Goal: Task Accomplishment & Management: Use online tool/utility

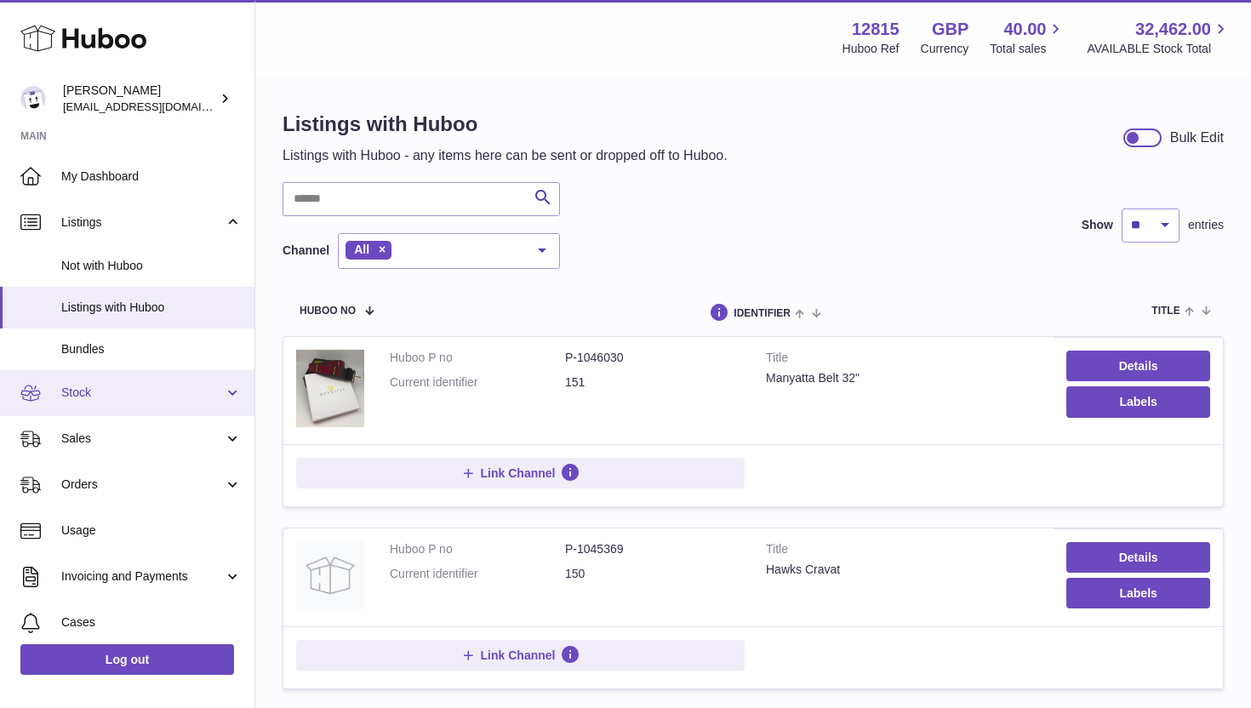
click at [112, 398] on span "Stock" at bounding box center [142, 393] width 163 height 16
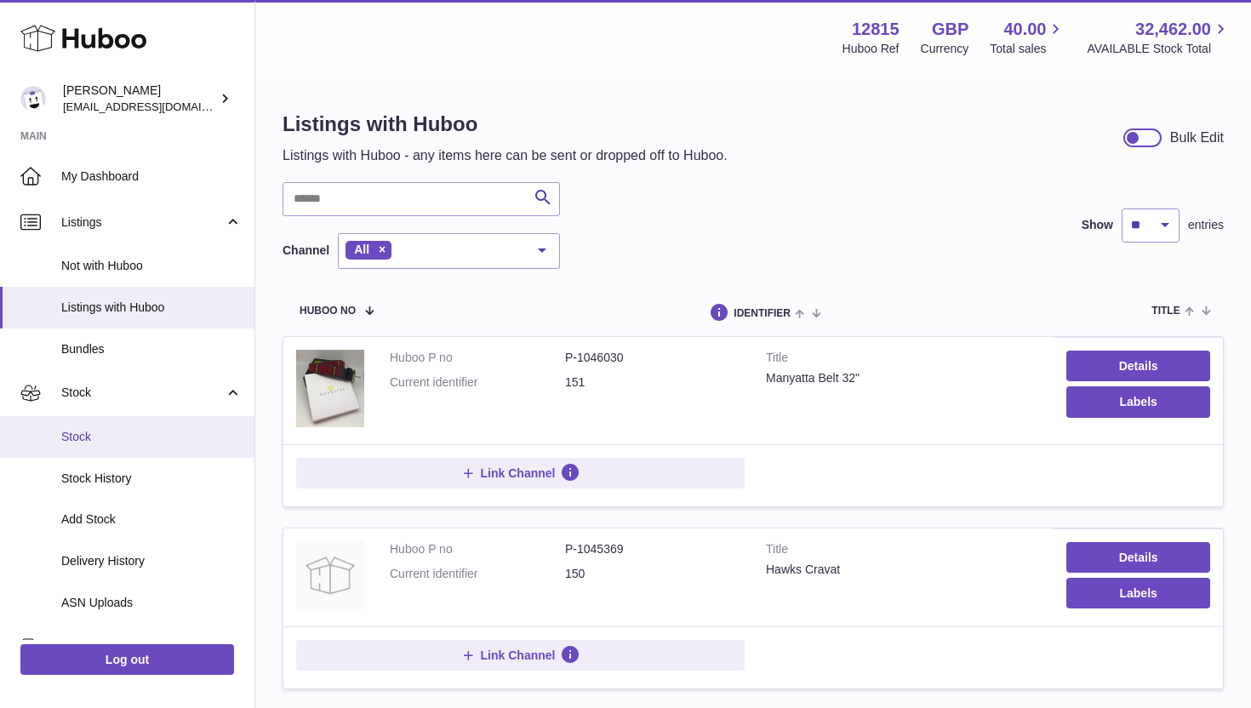
click at [112, 438] on span "Stock" at bounding box center [151, 437] width 180 height 16
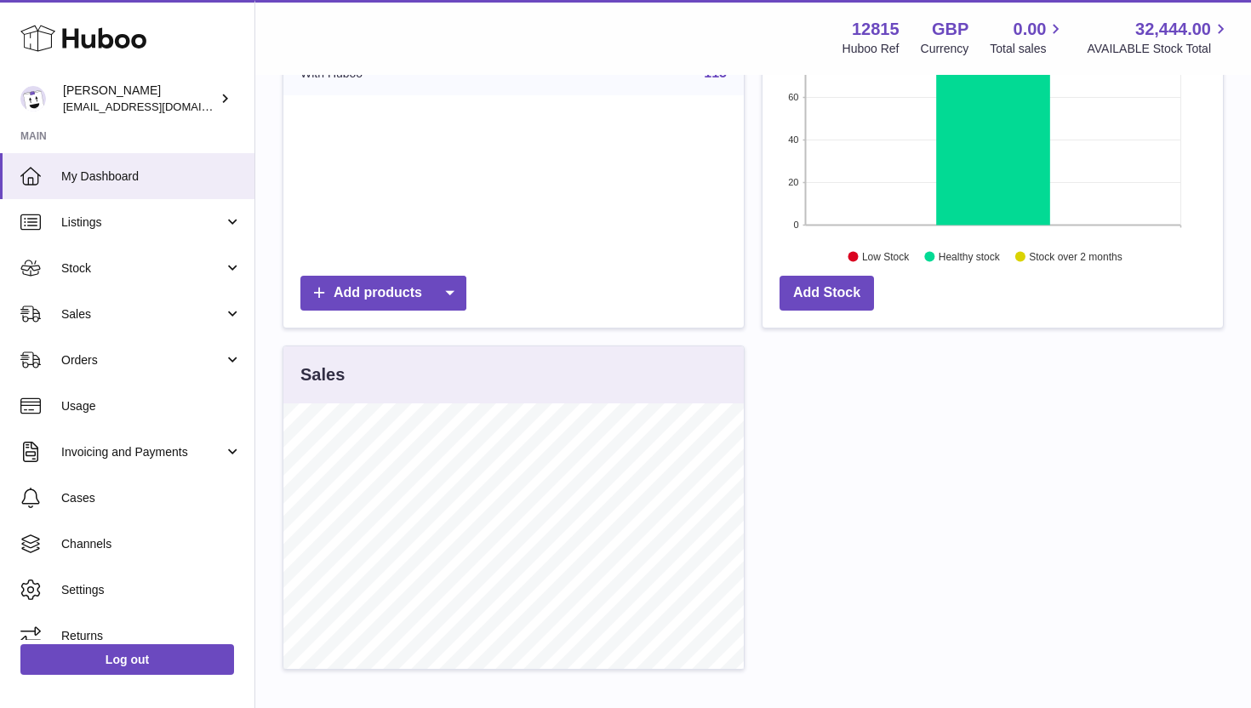
scroll to position [333, 0]
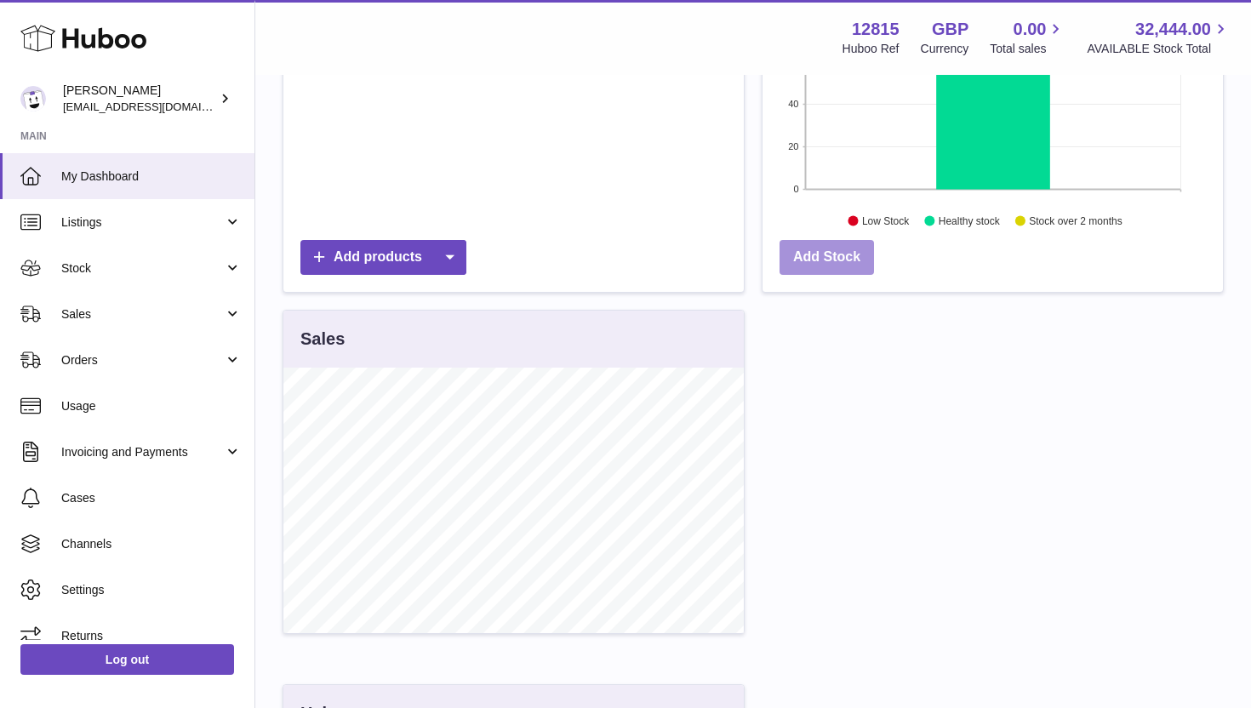
click at [837, 260] on link "Add Stock" at bounding box center [827, 257] width 94 height 35
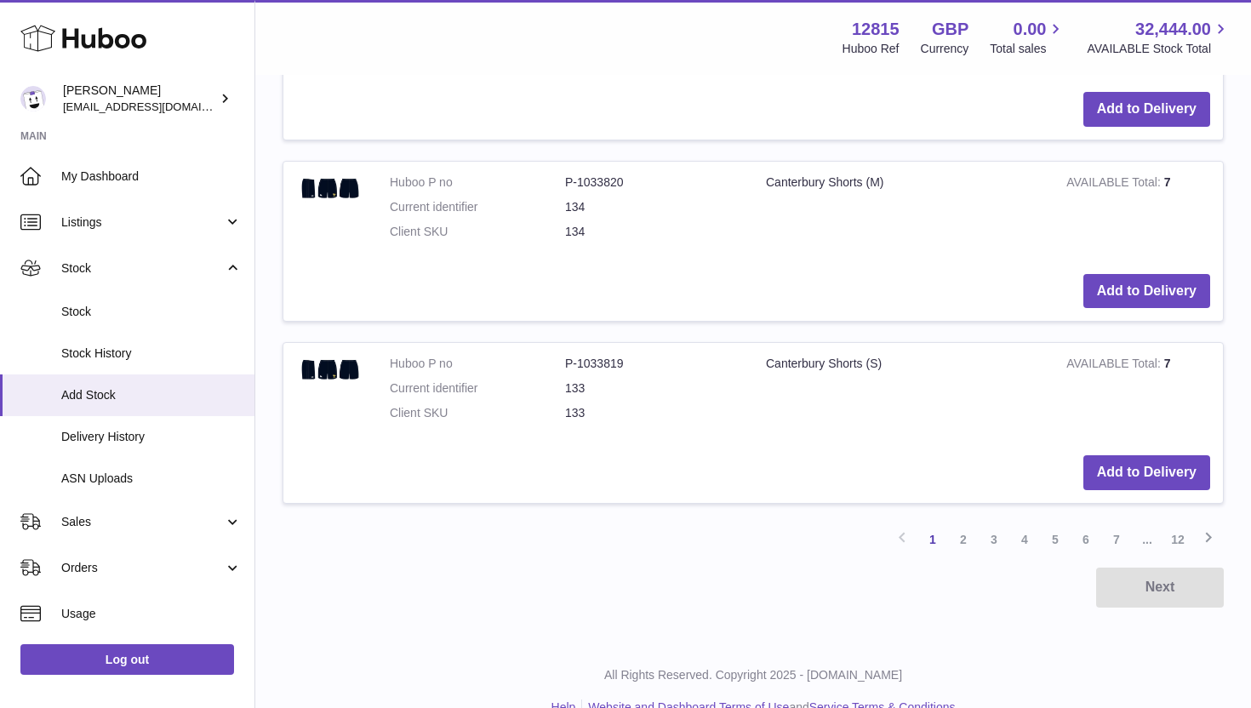
scroll to position [1870, 0]
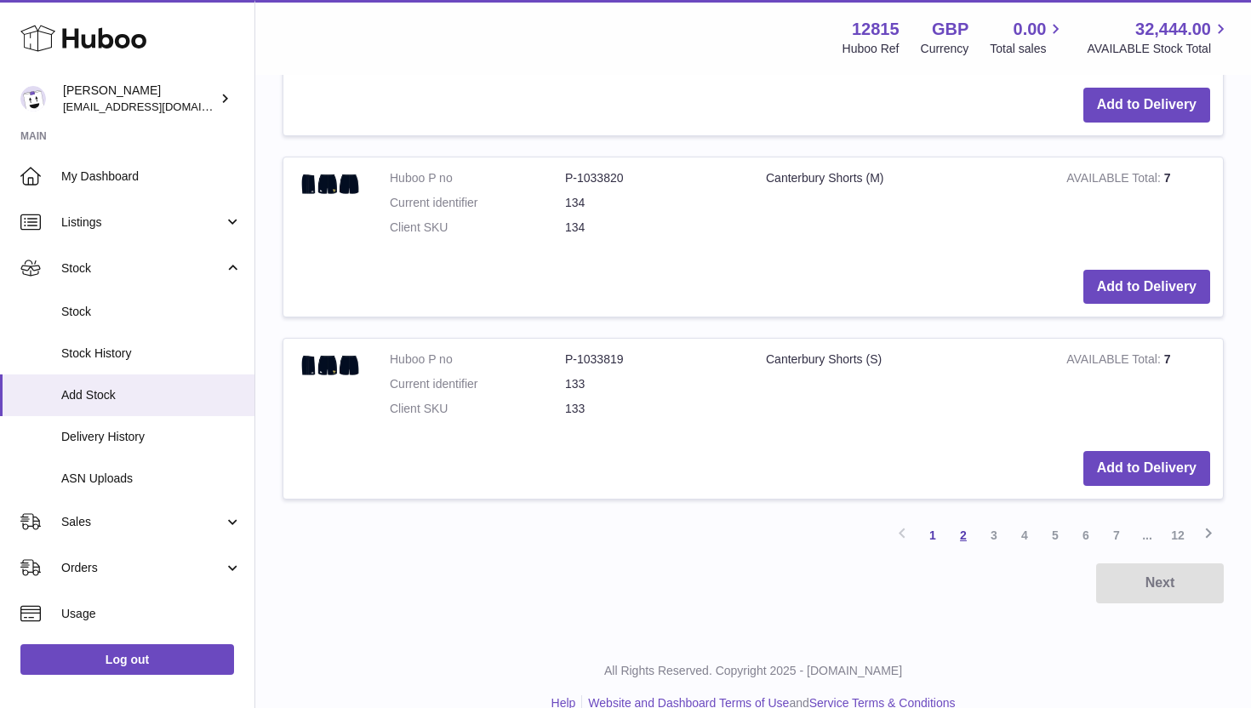
click at [964, 542] on link "2" at bounding box center [963, 535] width 31 height 31
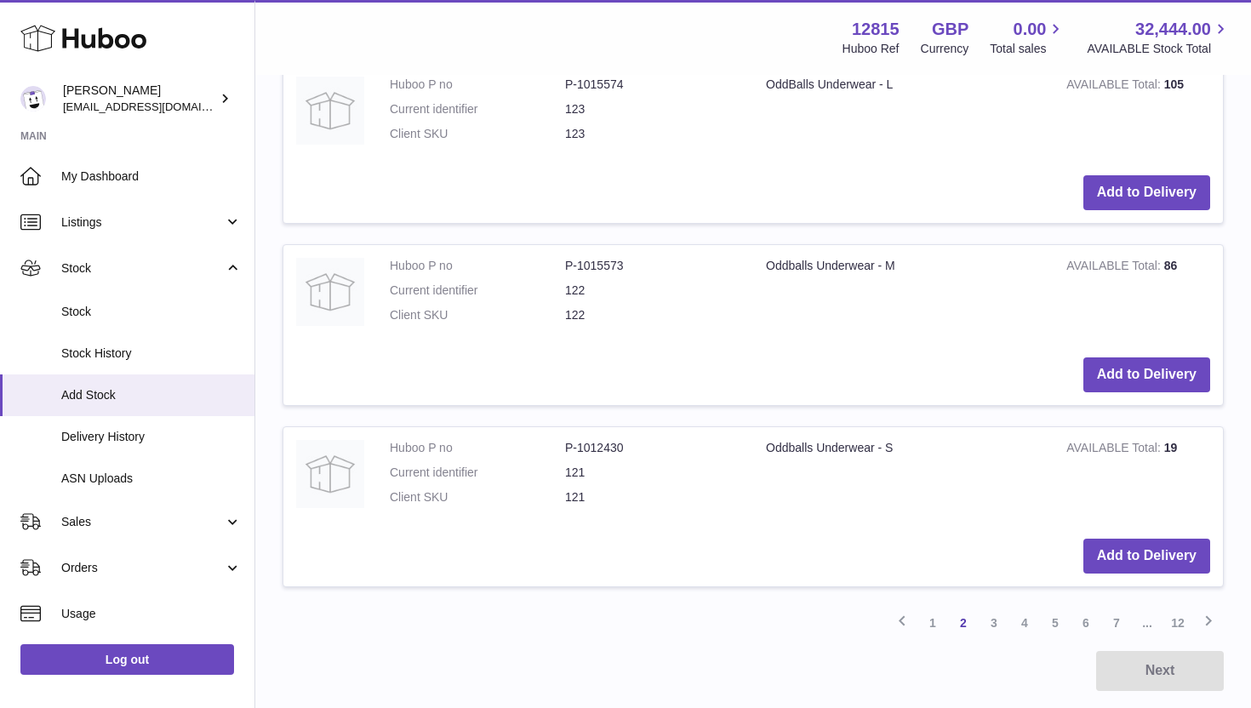
scroll to position [1839, 0]
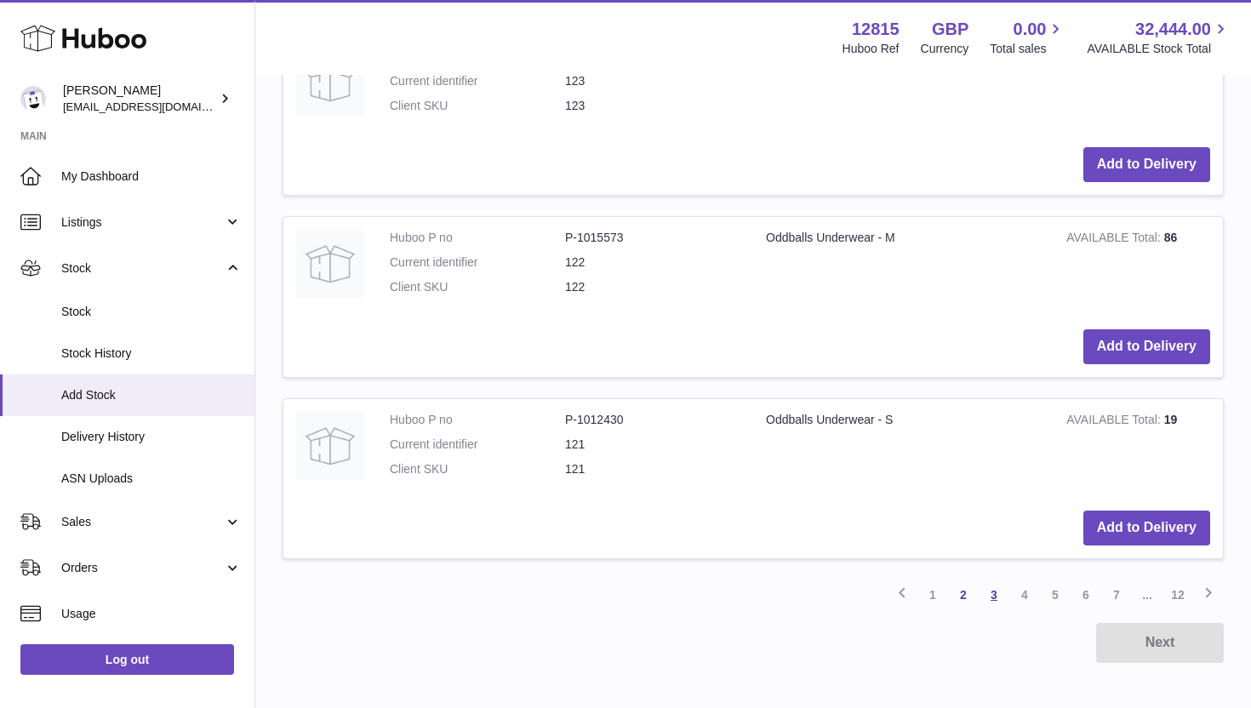
click at [998, 597] on link "3" at bounding box center [994, 595] width 31 height 31
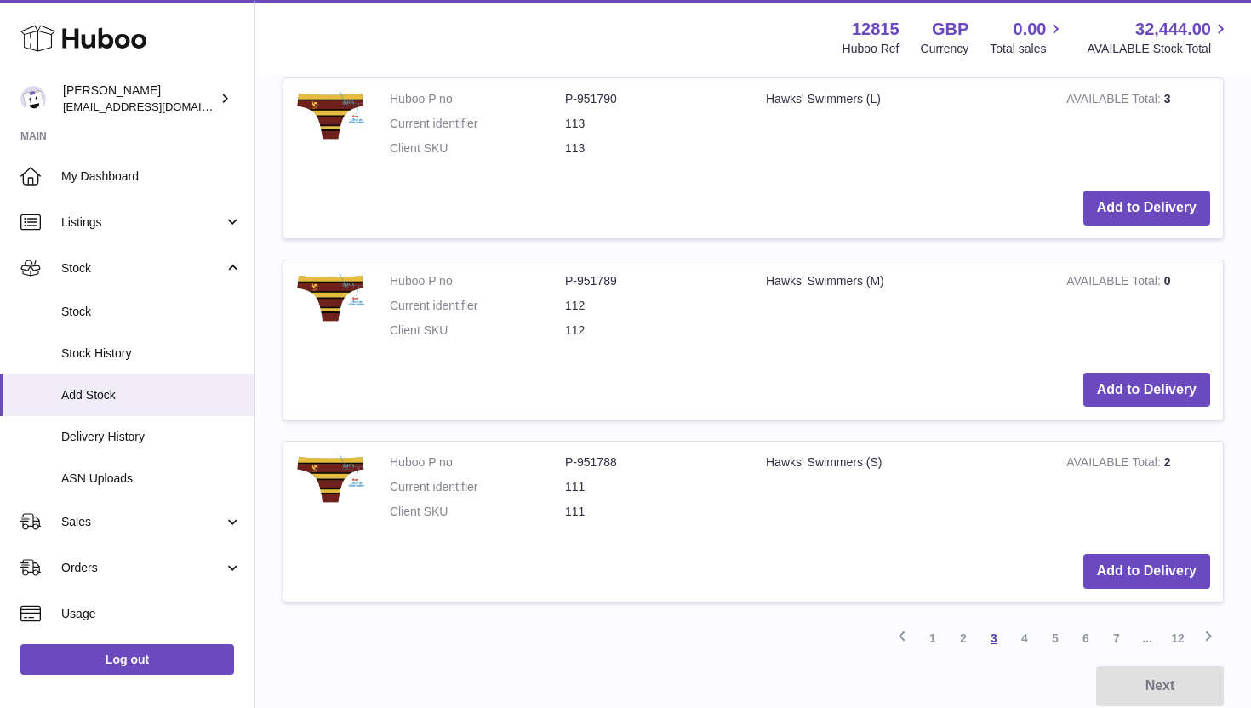
scroll to position [2094, 0]
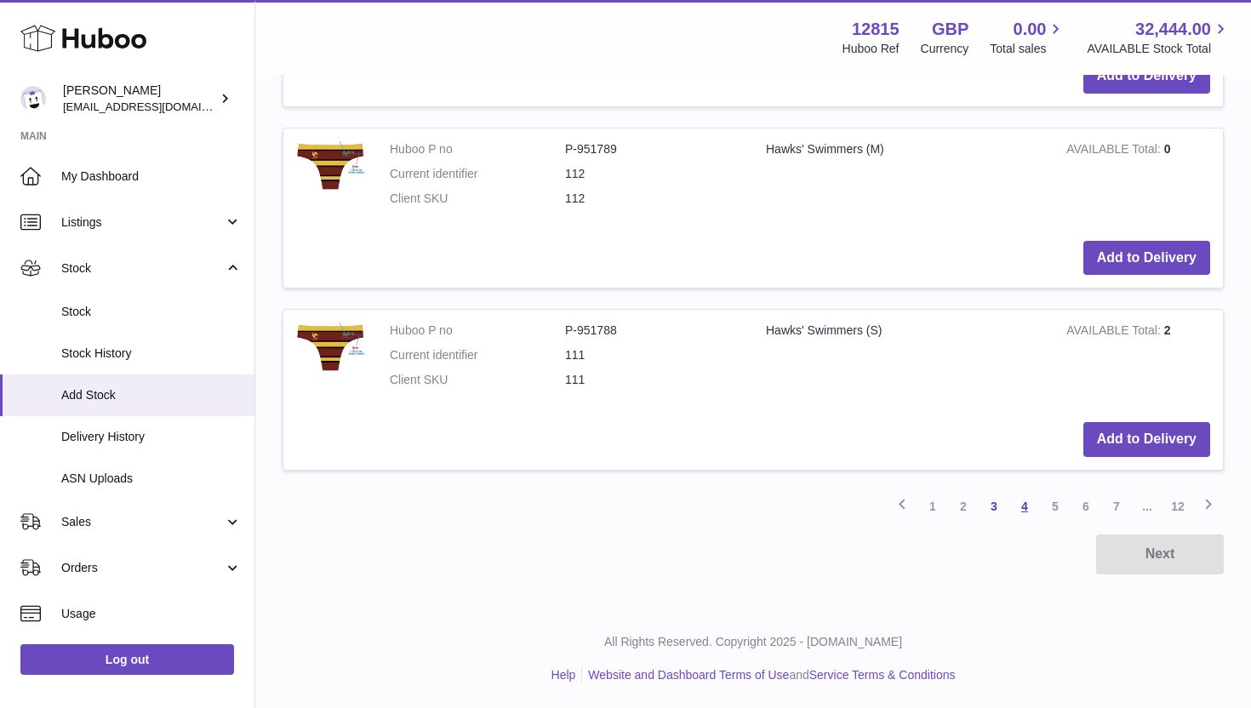
click at [1021, 511] on link "4" at bounding box center [1024, 506] width 31 height 31
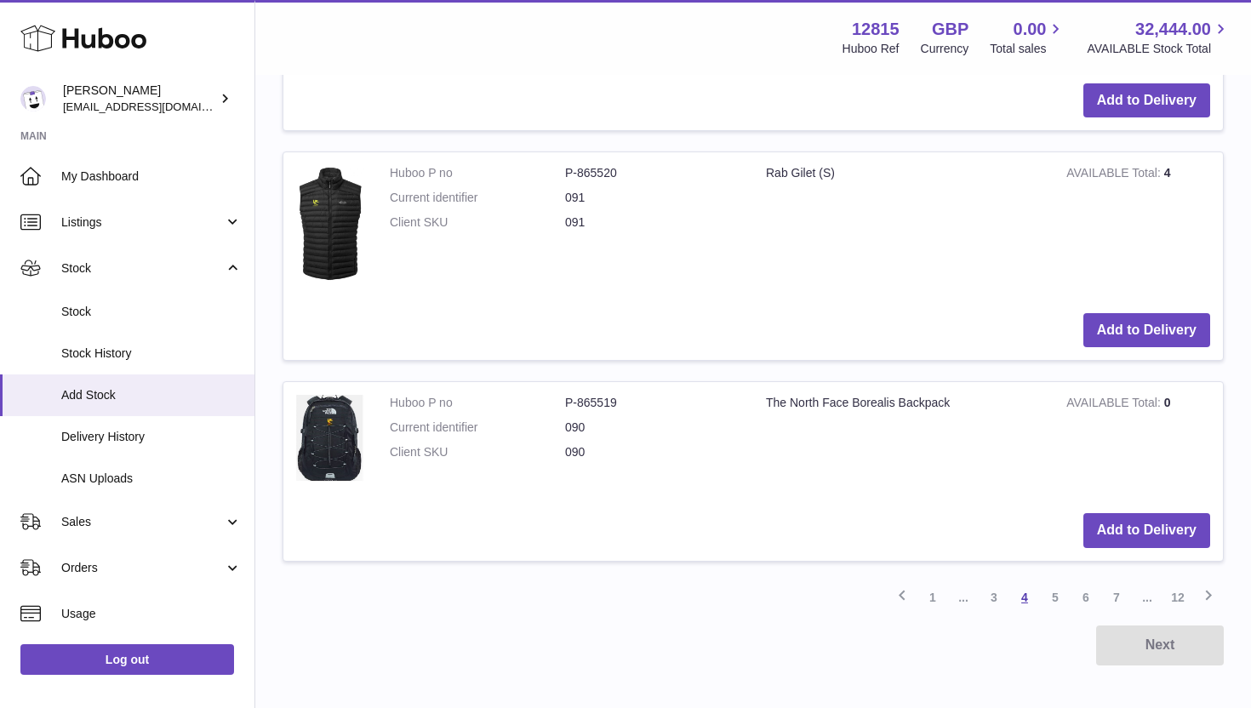
scroll to position [2276, 0]
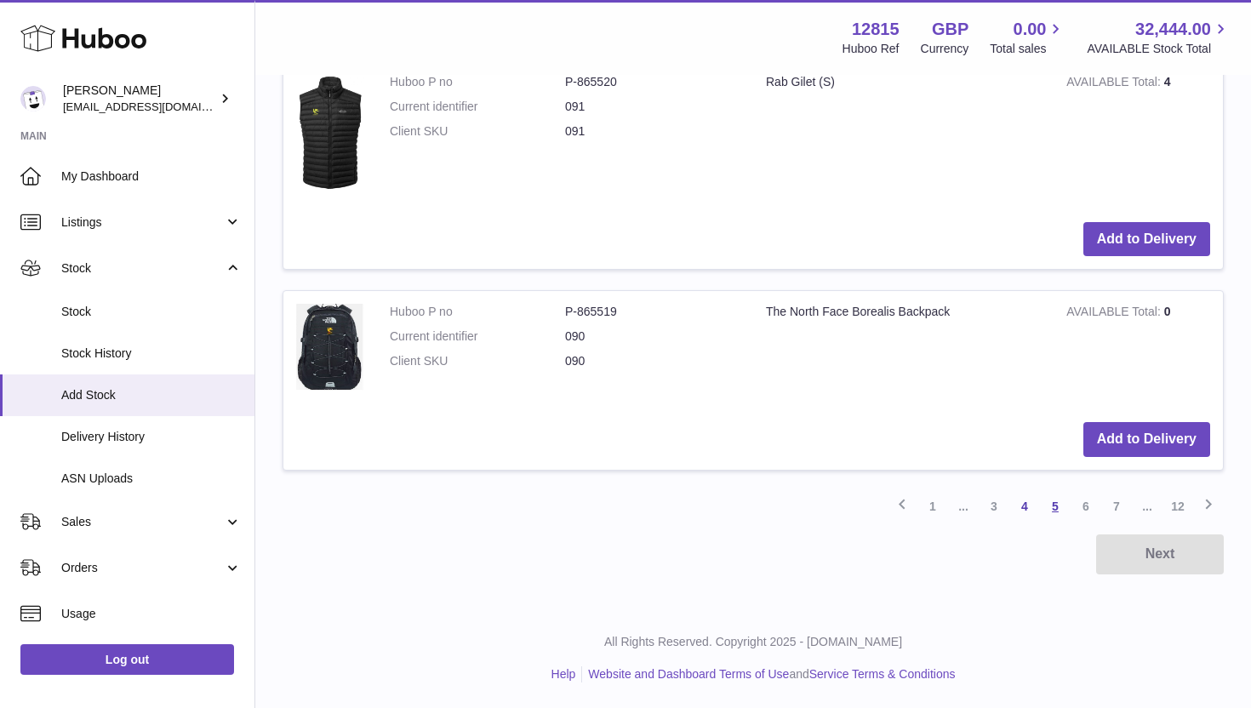
click at [1061, 504] on link "5" at bounding box center [1055, 506] width 31 height 31
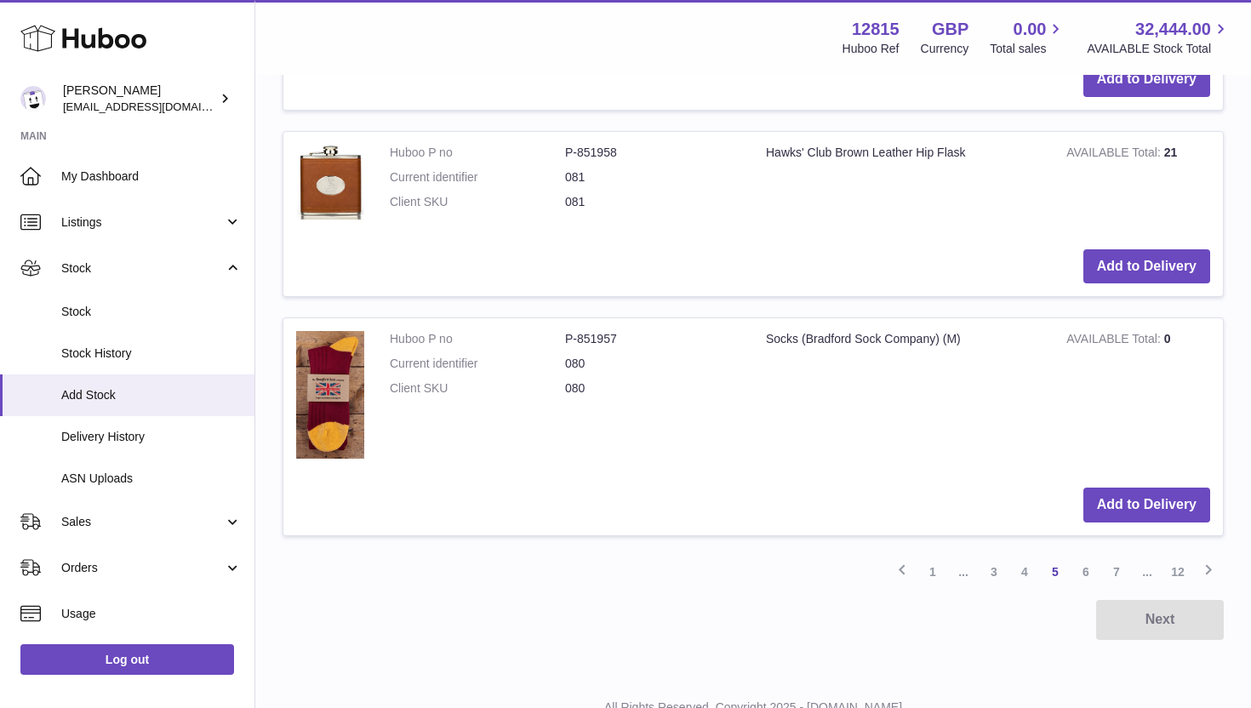
scroll to position [1932, 0]
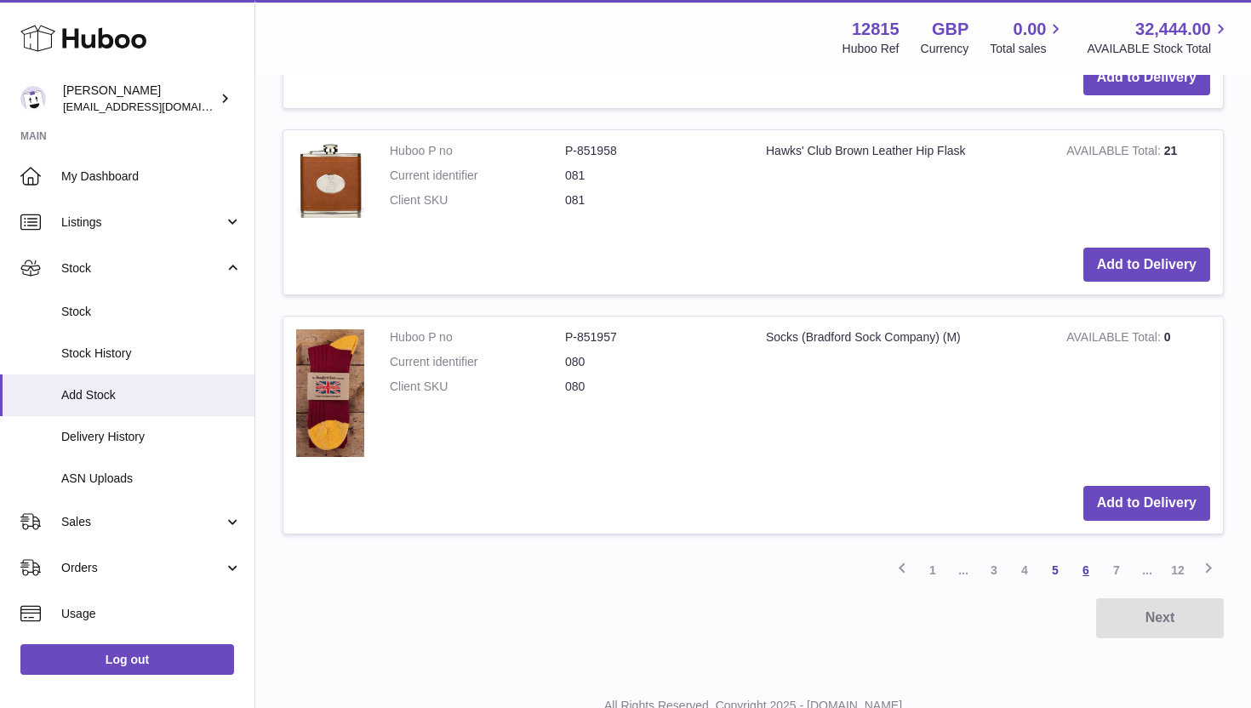
click at [1078, 574] on link "6" at bounding box center [1086, 570] width 31 height 31
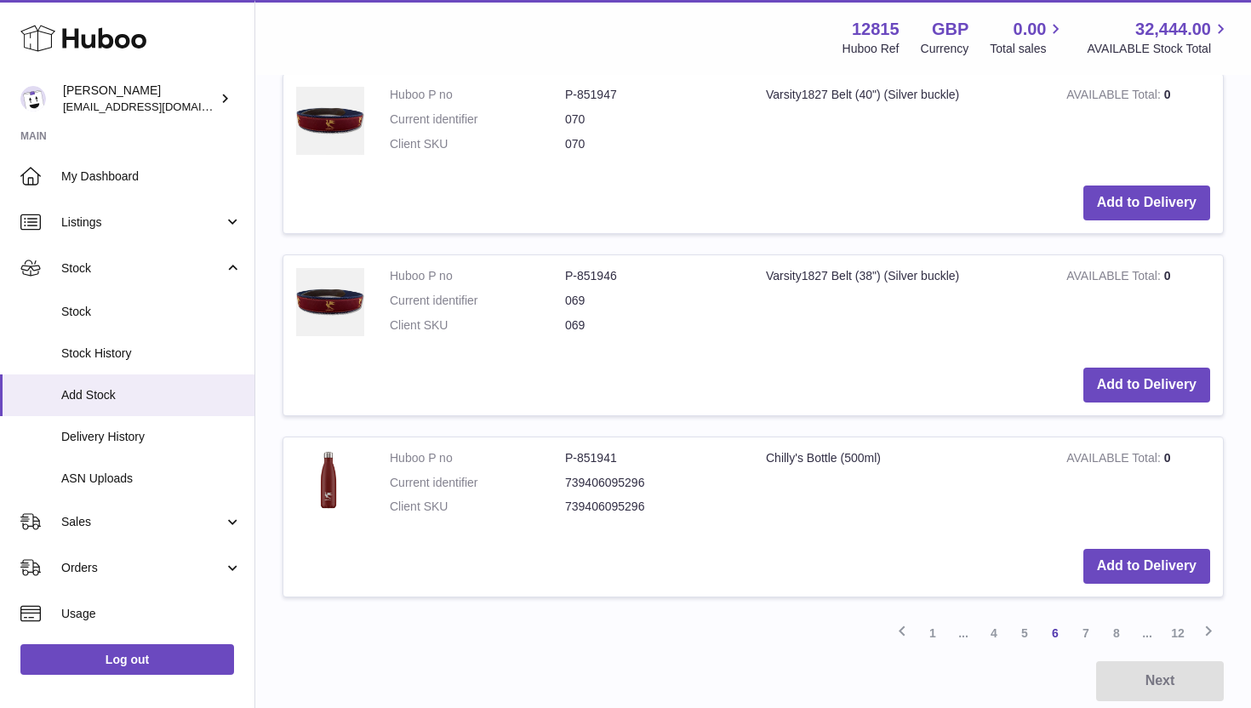
scroll to position [1766, 0]
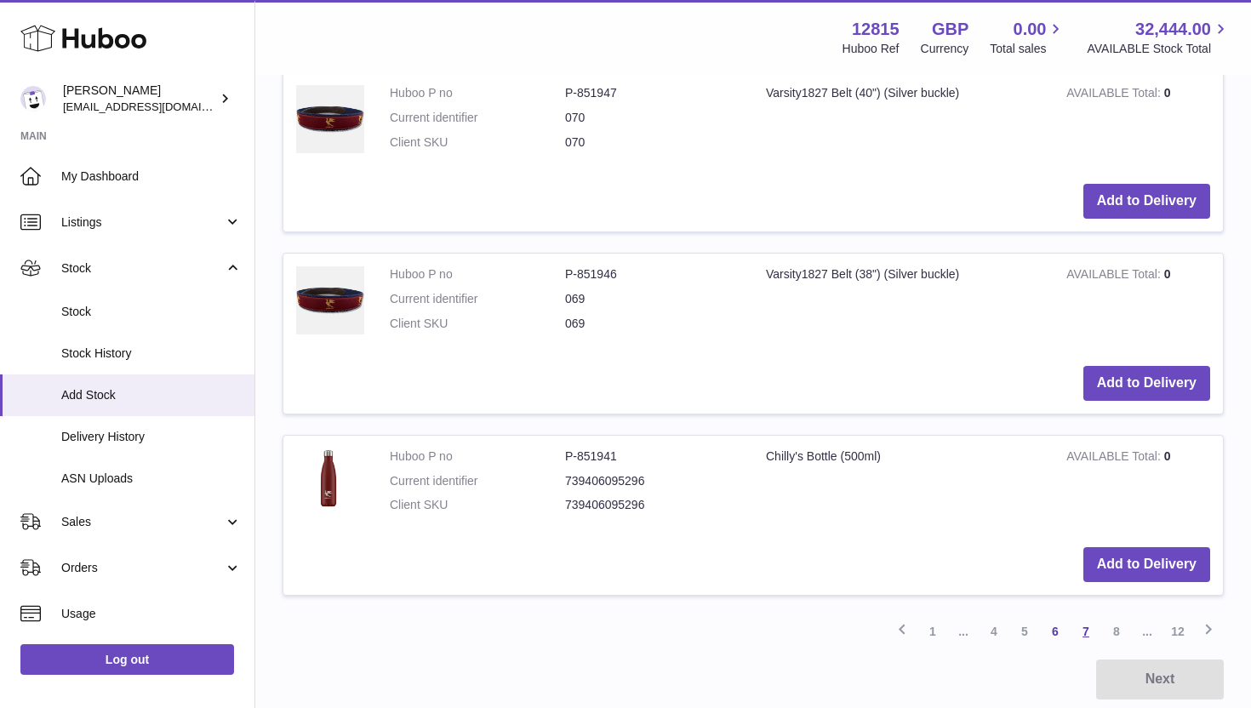
click at [1087, 633] on link "7" at bounding box center [1086, 631] width 31 height 31
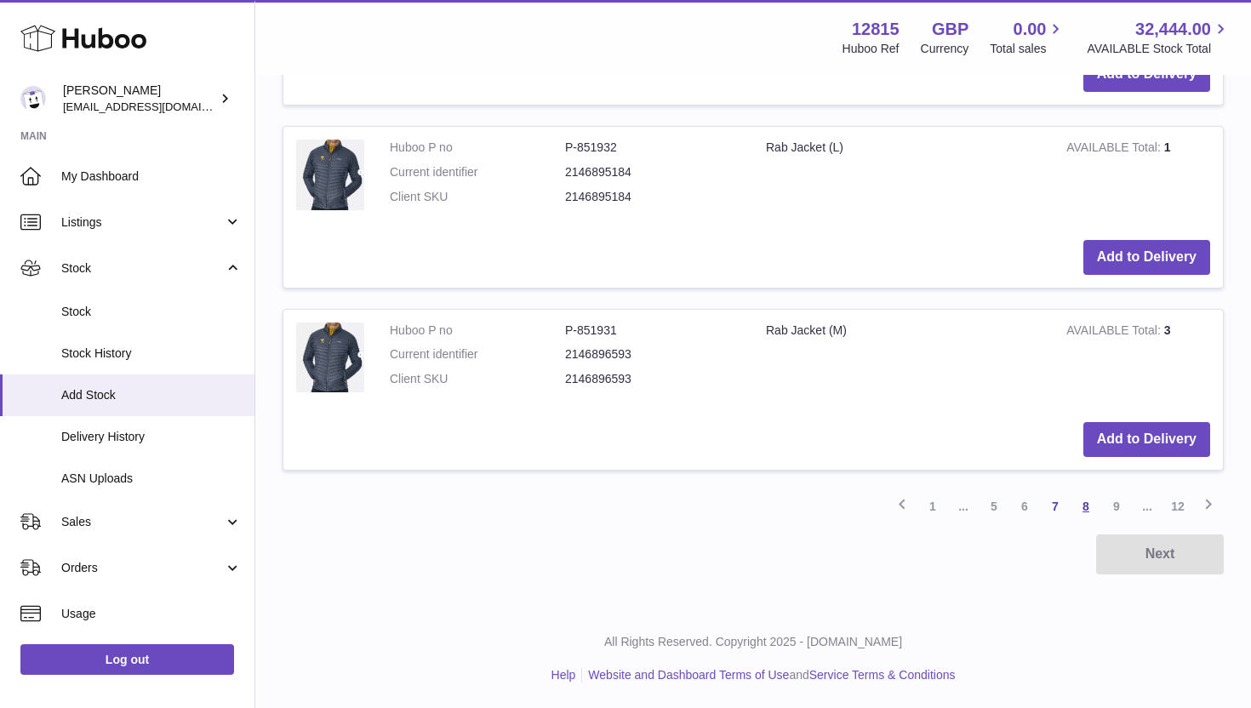
click at [1093, 500] on link "8" at bounding box center [1086, 506] width 31 height 31
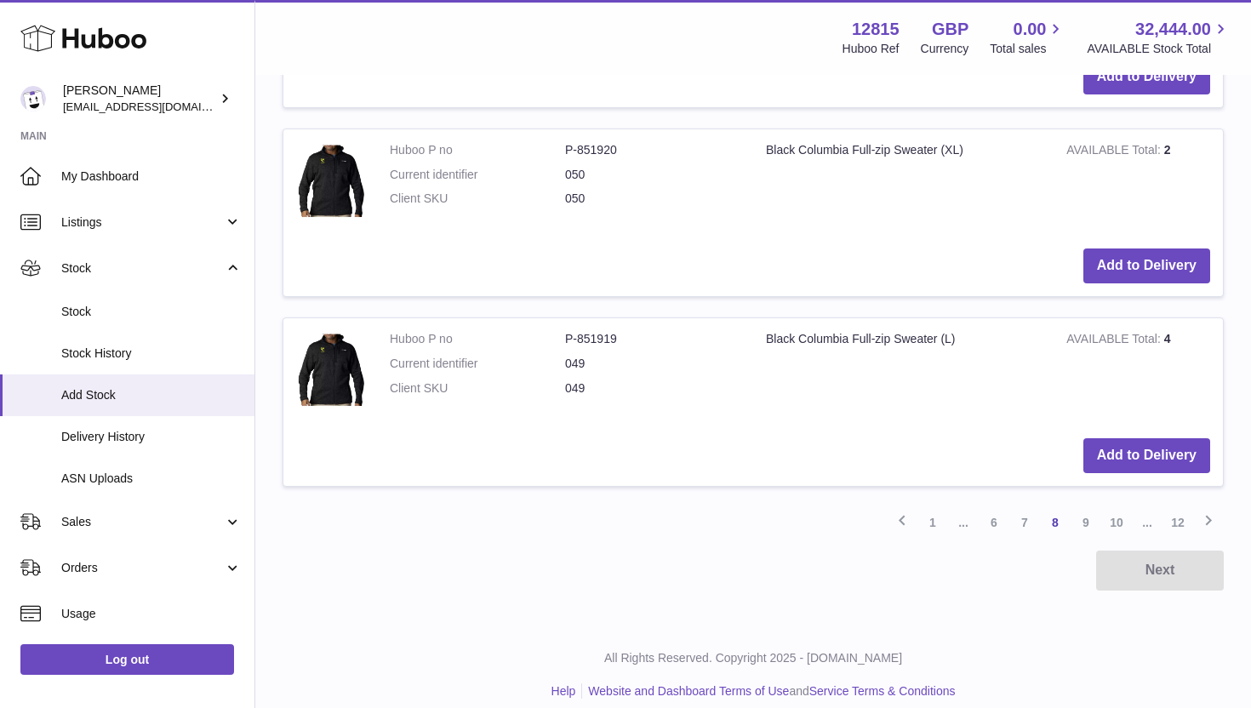
scroll to position [1962, 0]
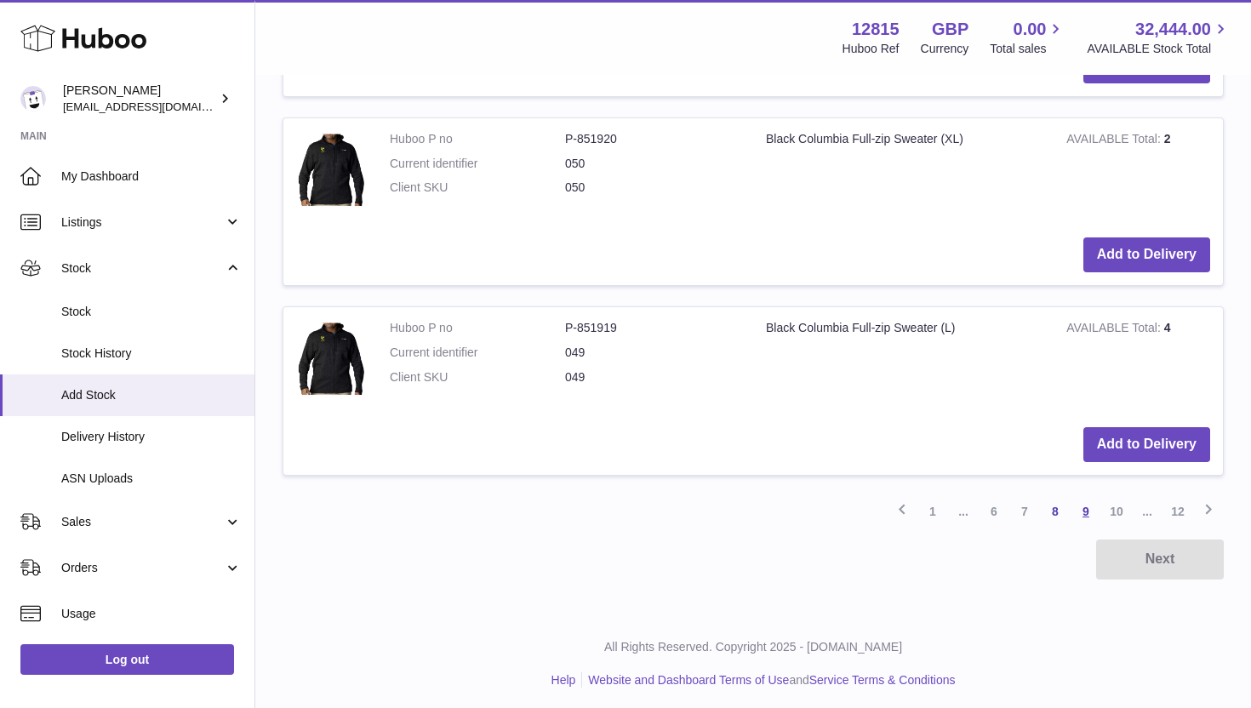
click at [1089, 521] on link "9" at bounding box center [1086, 511] width 31 height 31
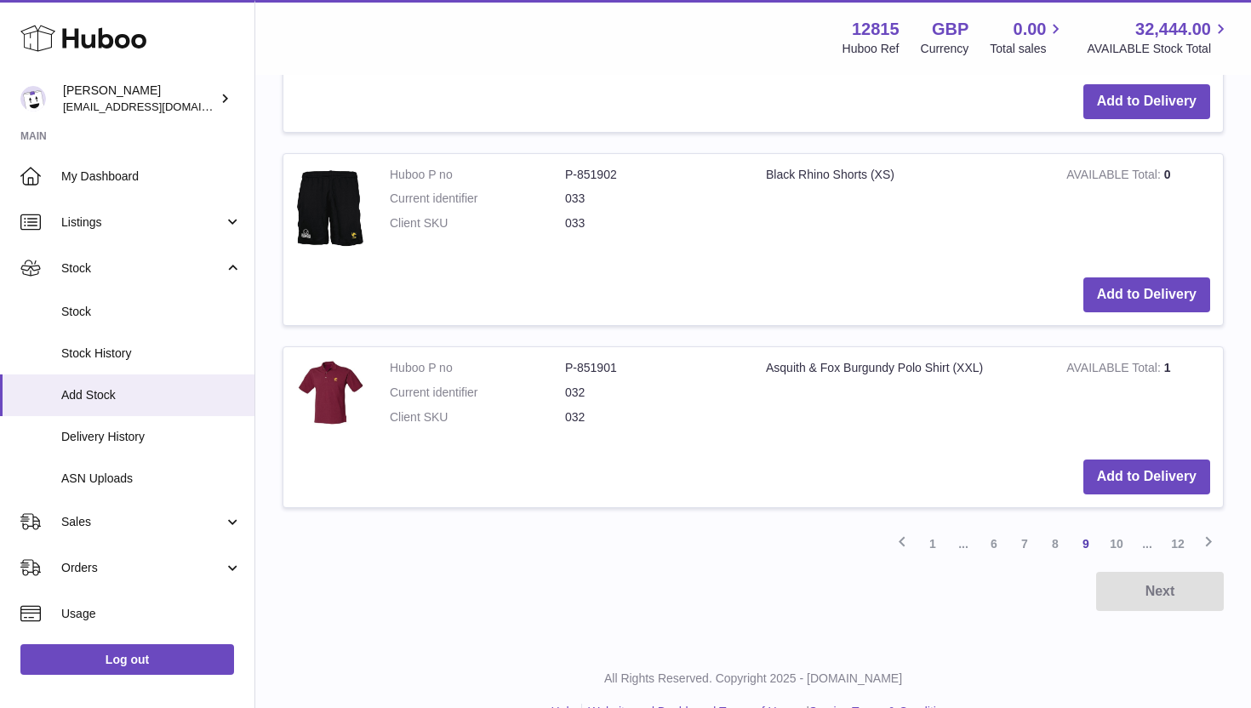
scroll to position [1930, 0]
click at [1114, 546] on link "10" at bounding box center [1116, 543] width 31 height 31
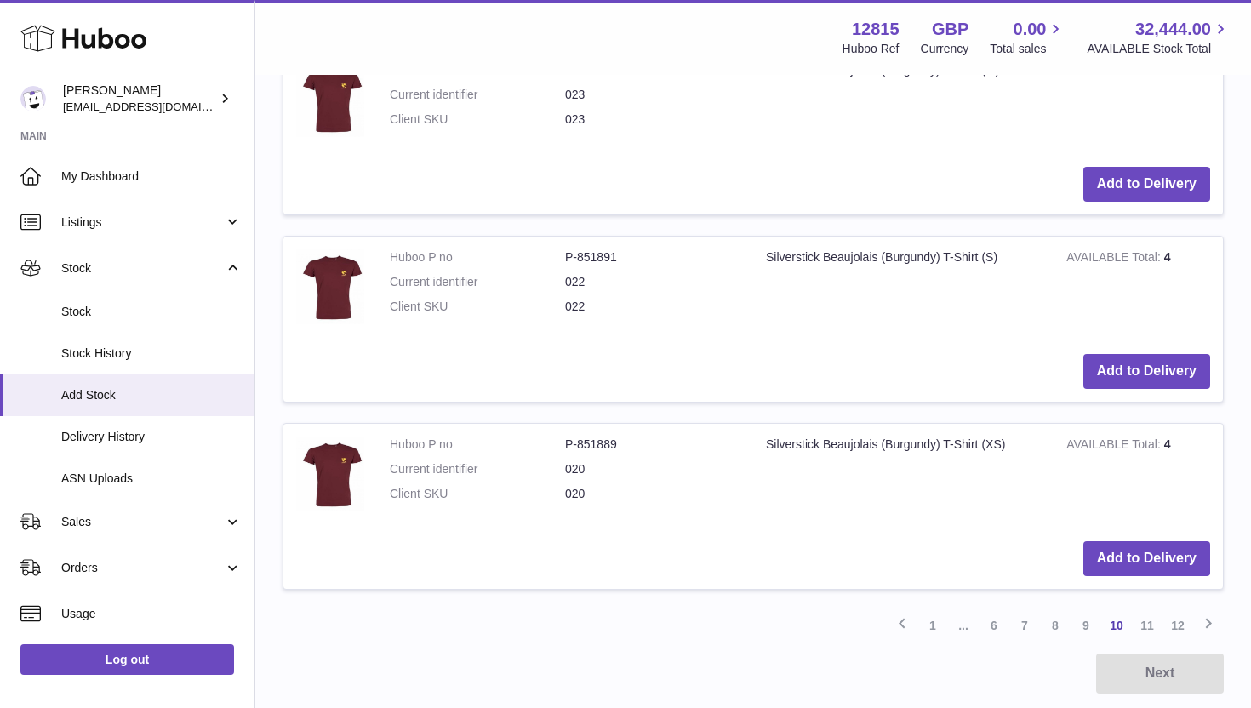
scroll to position [1850, 0]
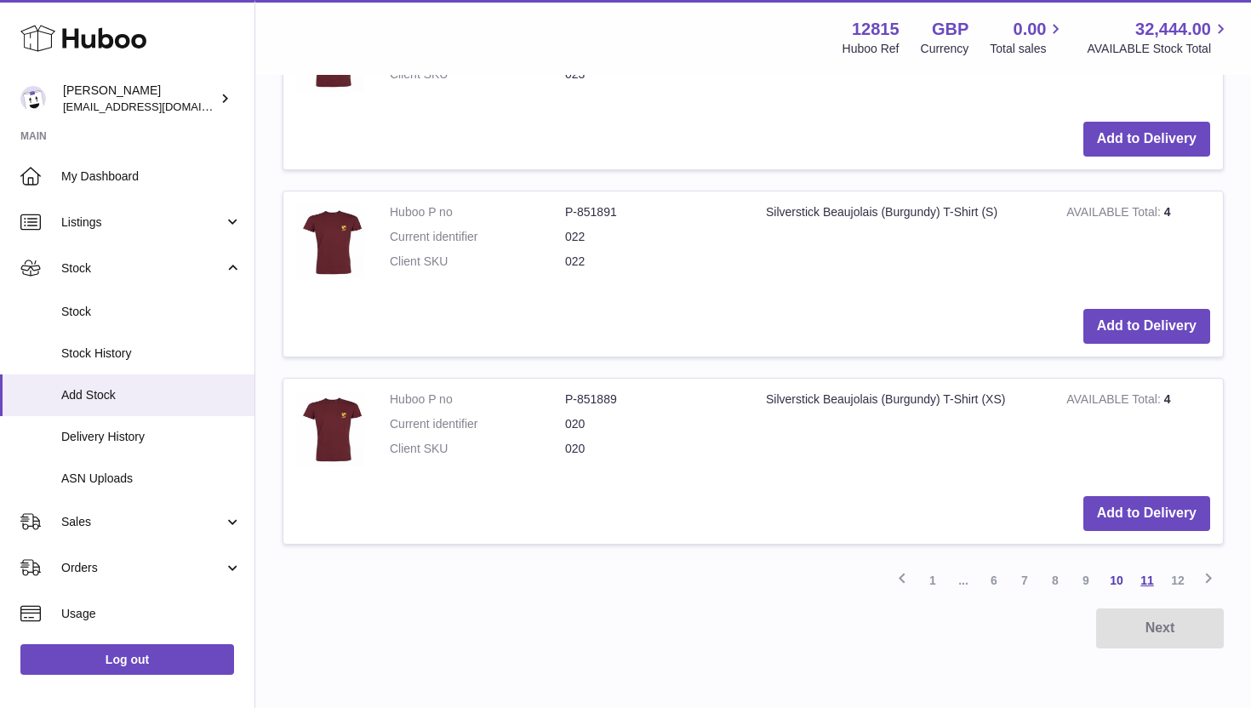
click at [1139, 586] on link "11" at bounding box center [1147, 580] width 31 height 31
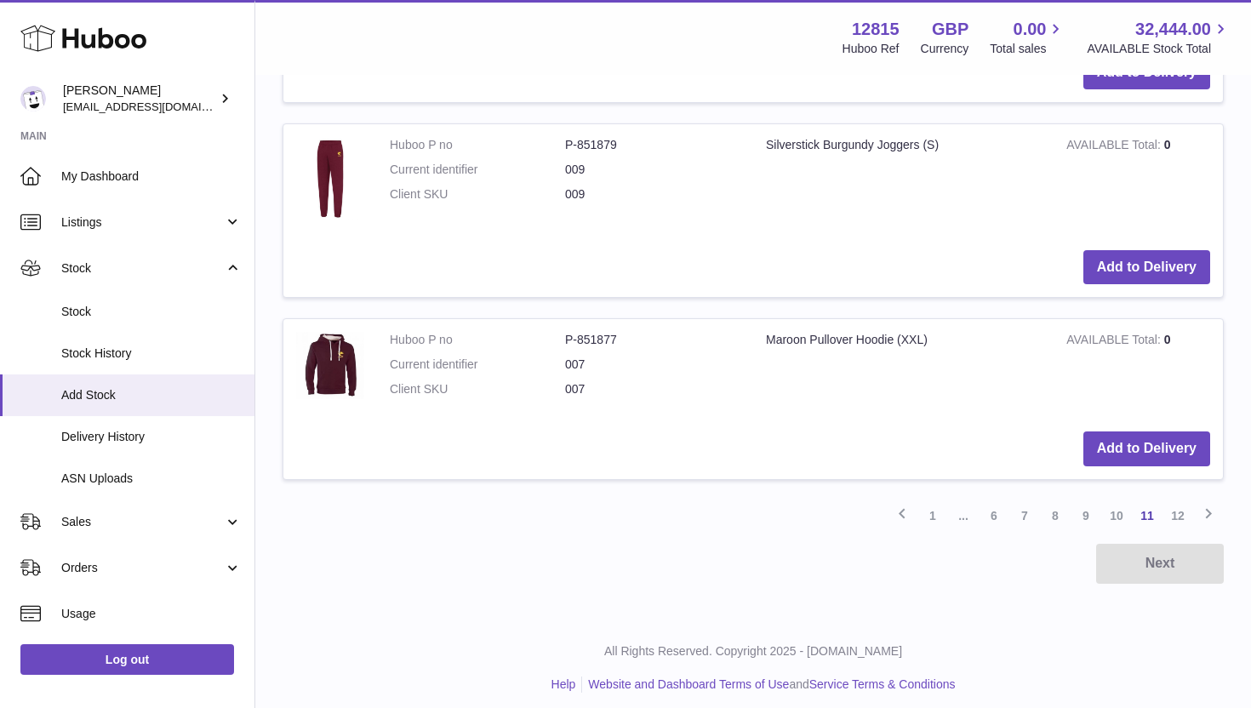
scroll to position [1959, 0]
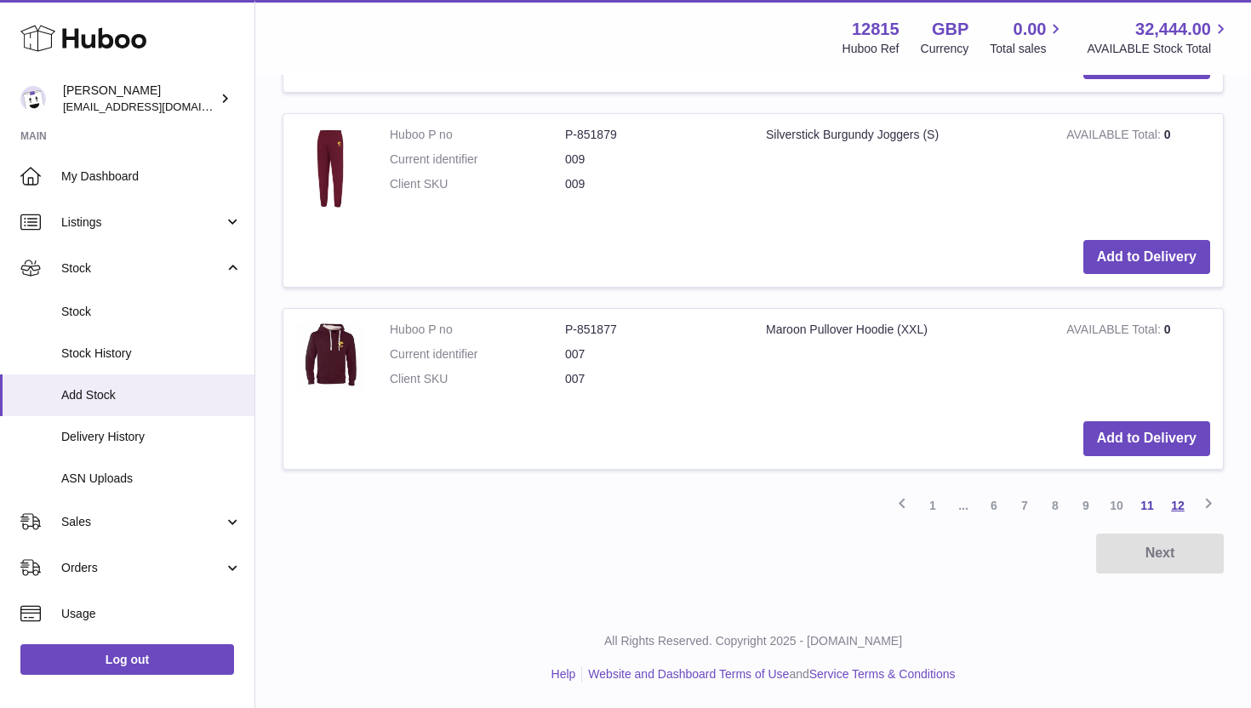
click at [1178, 513] on link "12" at bounding box center [1178, 505] width 31 height 31
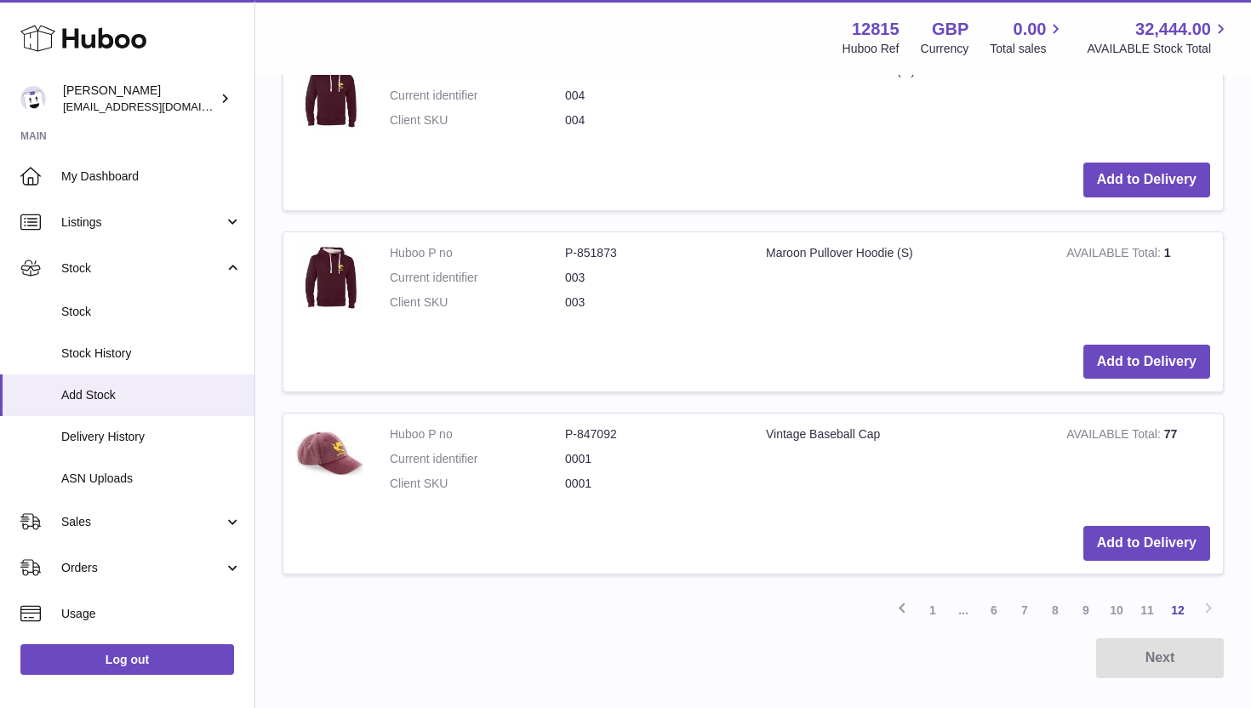
scroll to position [984, 0]
